Goal: Task Accomplishment & Management: Use online tool/utility

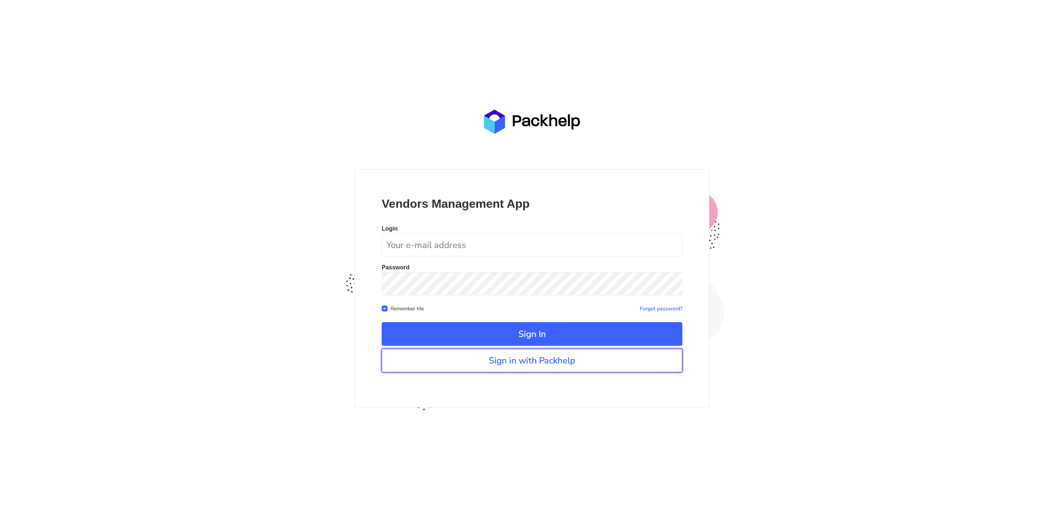
click at [586, 368] on link "Sign in with Packhelp" at bounding box center [532, 361] width 301 height 24
click at [501, 365] on link "Sign in with Packhelp" at bounding box center [532, 361] width 301 height 24
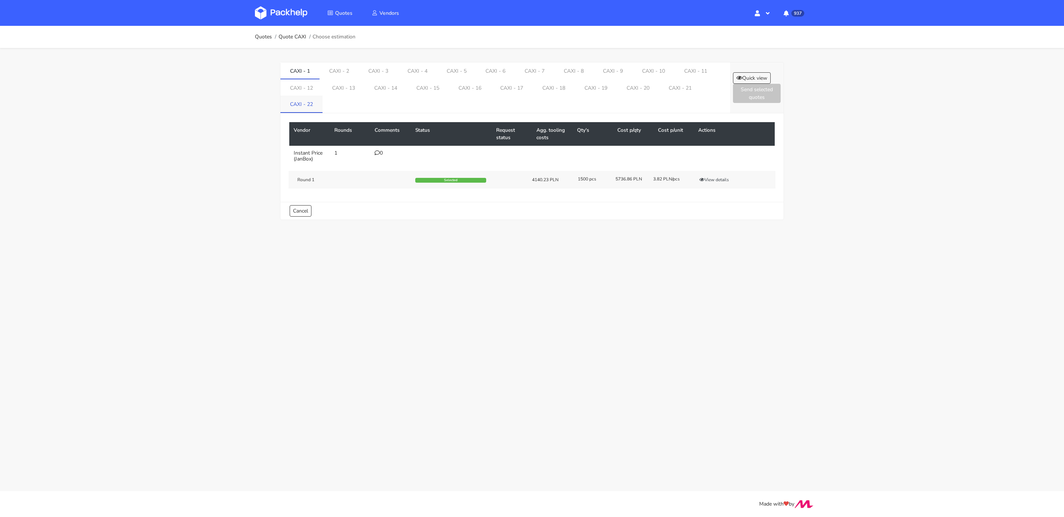
click at [310, 98] on link "CAXI - 22" at bounding box center [301, 104] width 42 height 16
